Goal: Task Accomplishment & Management: Manage account settings

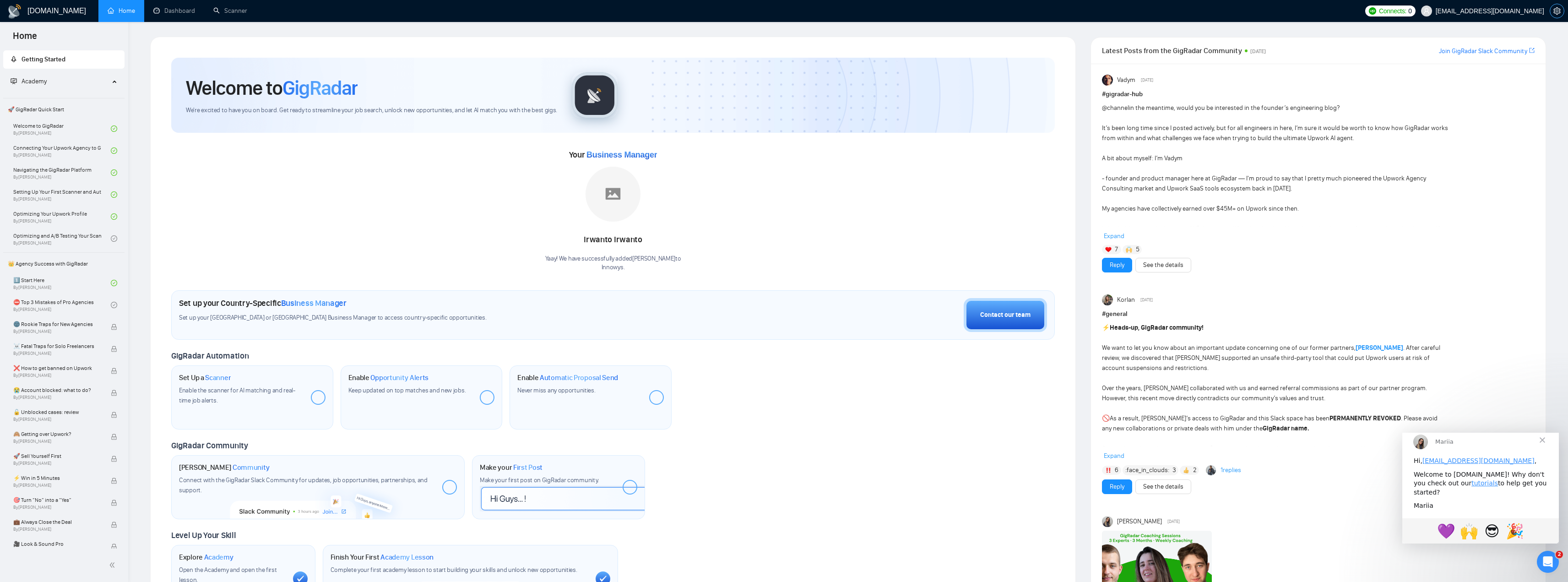
click at [1554, 6] on button "button" at bounding box center [1557, 11] width 14 height 14
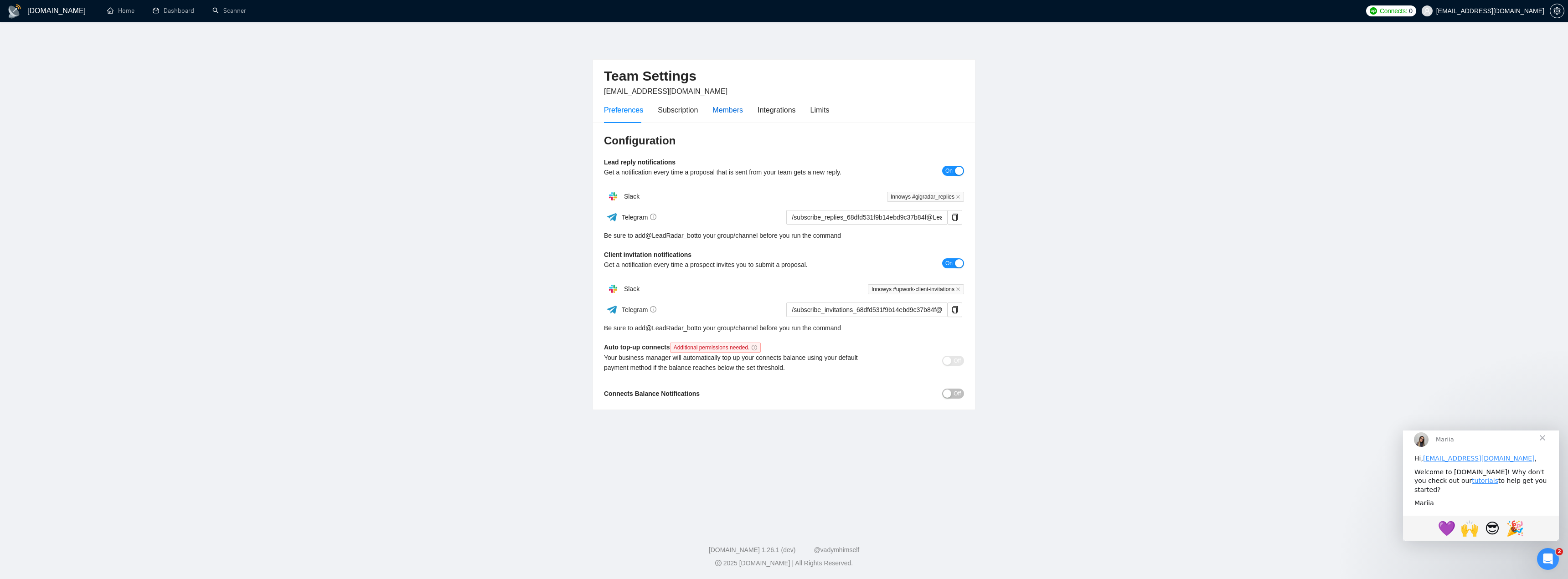
click at [724, 114] on div "Members" at bounding box center [727, 110] width 30 height 11
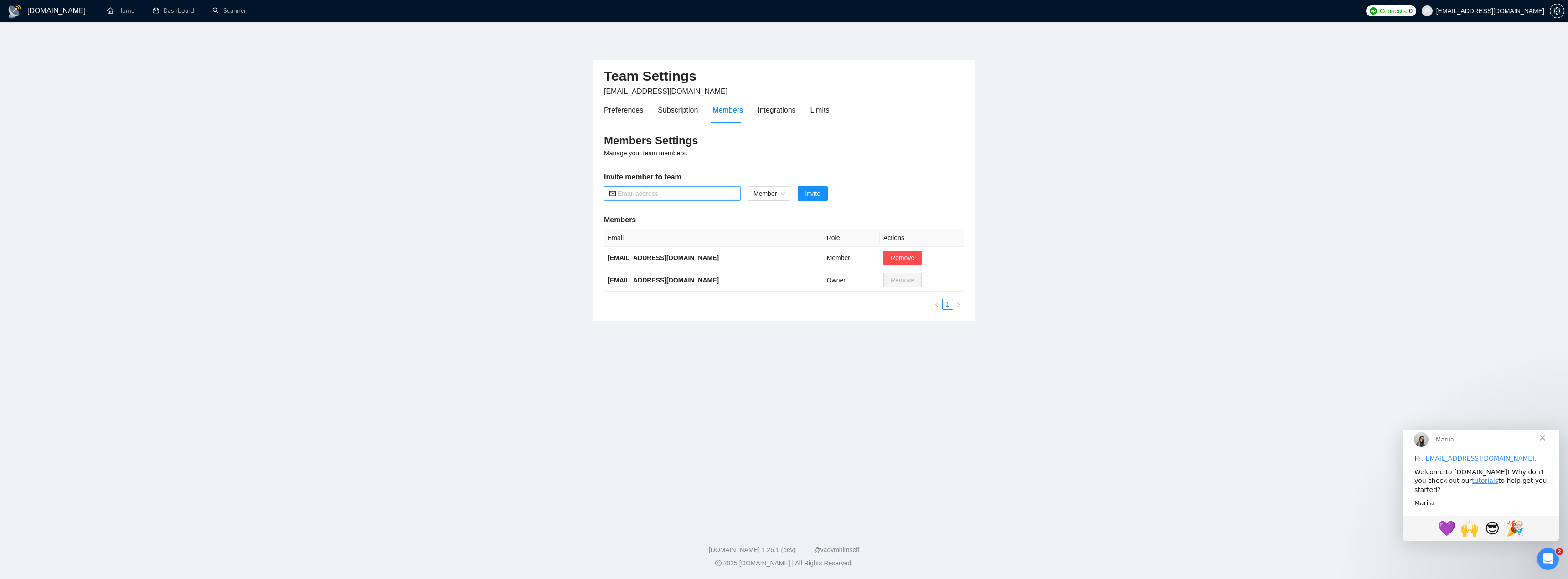
click at [665, 195] on input "text" at bounding box center [676, 194] width 118 height 10
click at [775, 198] on span "Member" at bounding box center [769, 193] width 32 height 14
type input "[EMAIL_ADDRESS][DOMAIN_NAME]"
click at [779, 212] on div "Admin" at bounding box center [769, 212] width 32 height 10
click at [798, 195] on button "Invite" at bounding box center [807, 193] width 29 height 14
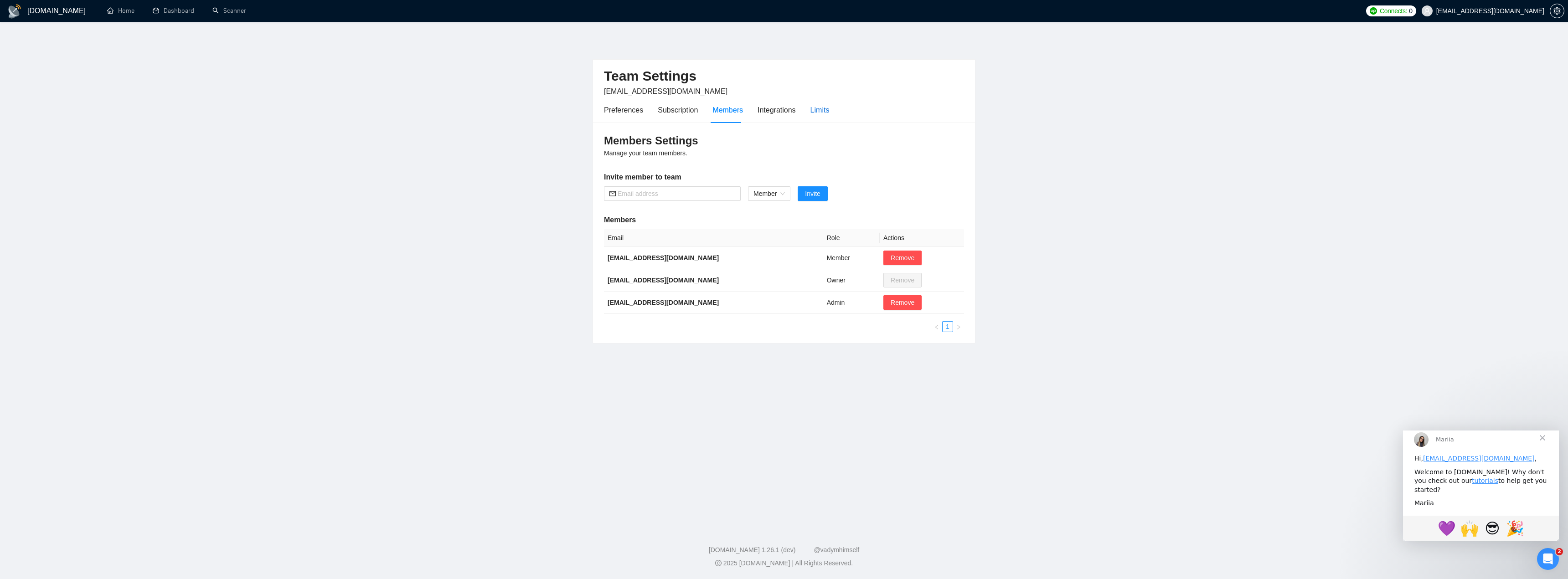
click at [813, 111] on div "Limits" at bounding box center [820, 110] width 19 height 11
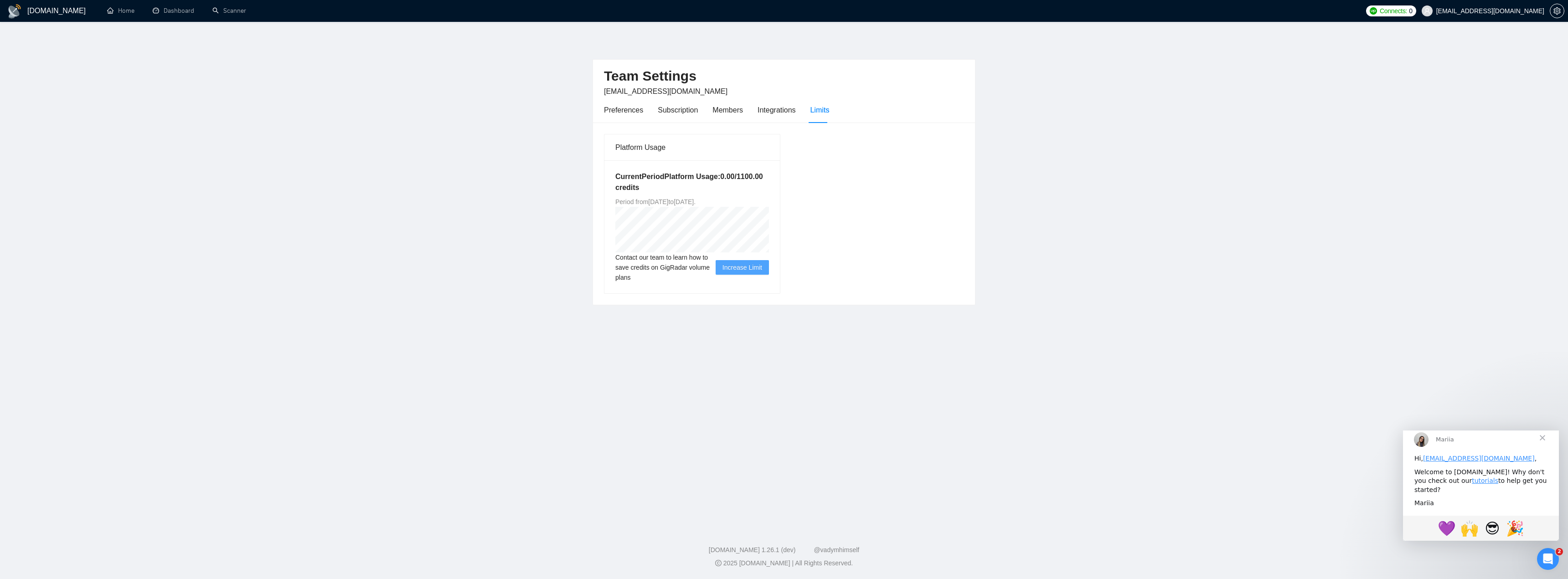
drag, startPoint x: 733, startPoint y: 203, endPoint x: 725, endPoint y: 203, distance: 8.0
click at [696, 203] on span "Period from [DATE] to [DATE] ." at bounding box center [655, 202] width 80 height 7
drag, startPoint x: 752, startPoint y: 202, endPoint x: 656, endPoint y: 201, distance: 96.0
click at [656, 201] on div "Current Period Platform Usage: 0.00 / 1100.00 credits Period from [DATE] to [DA…" at bounding box center [692, 226] width 175 height 133
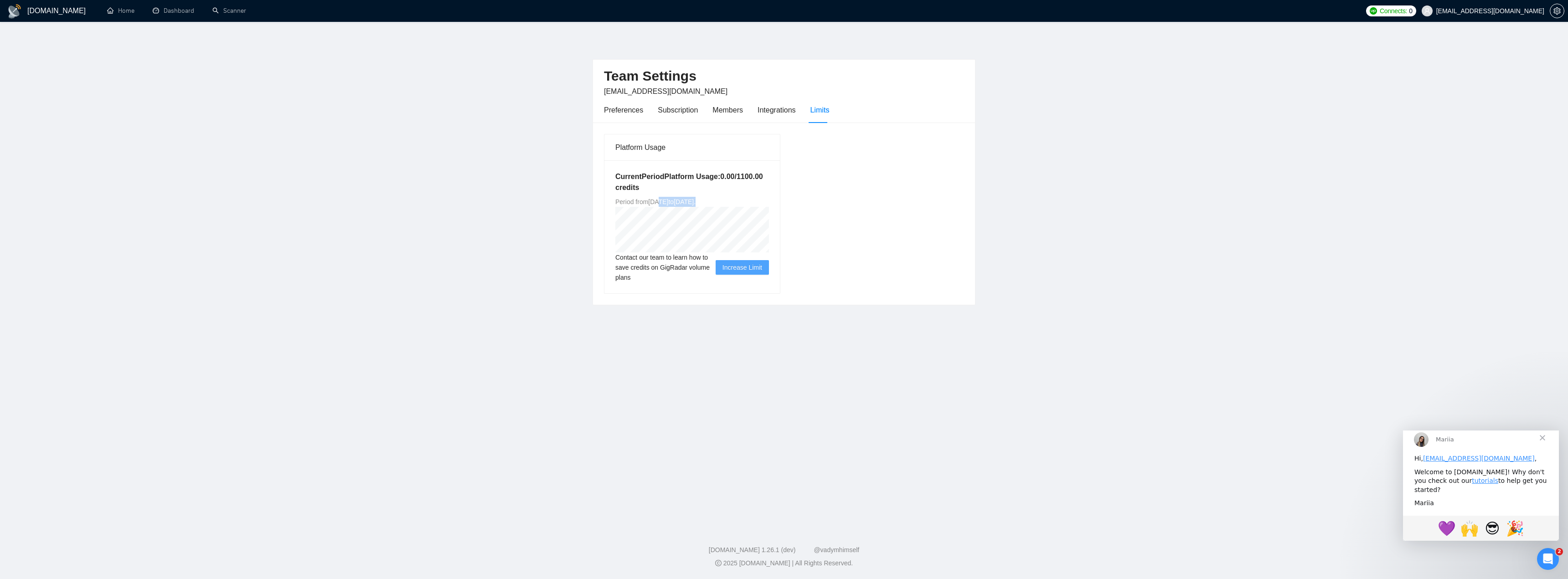
click at [561, 193] on main "Team Settings [EMAIL_ADDRESS][DOMAIN_NAME] Preferences Subscription Members Int…" at bounding box center [783, 273] width 1539 height 473
